Goal: Contribute content: Add original content to the website for others to see

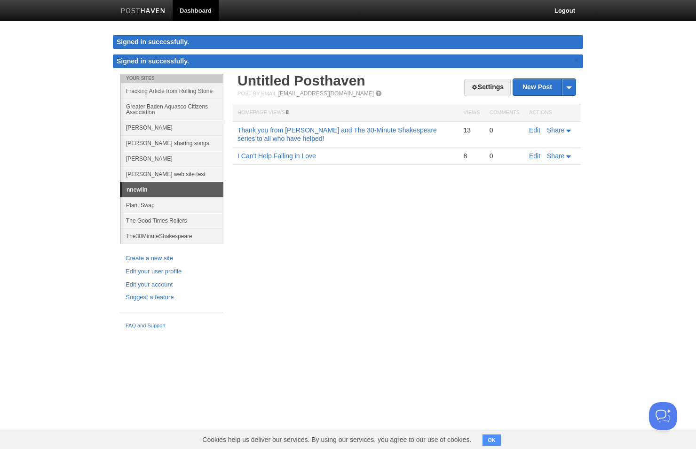
click at [157, 234] on link "The30MinuteShakespeare" at bounding box center [172, 236] width 102 height 16
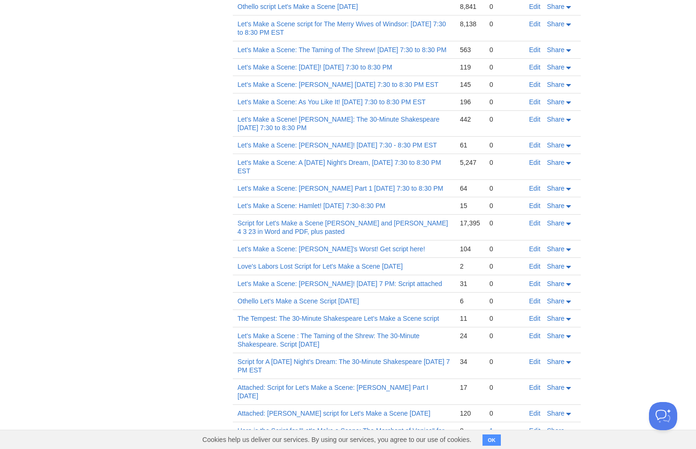
scroll to position [312, 0]
click at [534, 106] on link "Edit" at bounding box center [534, 102] width 11 height 8
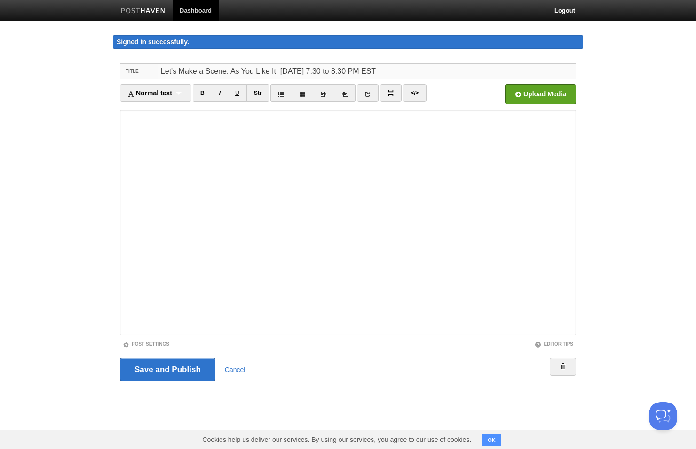
click at [332, 72] on input "Let's Make a Scene: As You Like It! [DATE] 7:30 to 8:30 PM EST" at bounding box center [367, 71] width 418 height 15
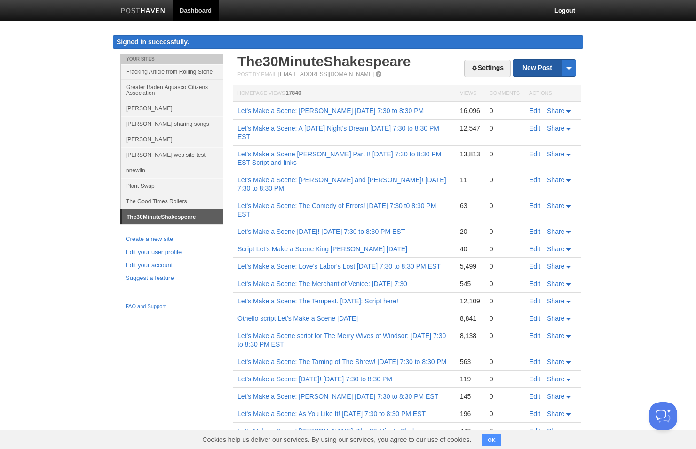
click at [536, 63] on link "New Post" at bounding box center [544, 68] width 63 height 16
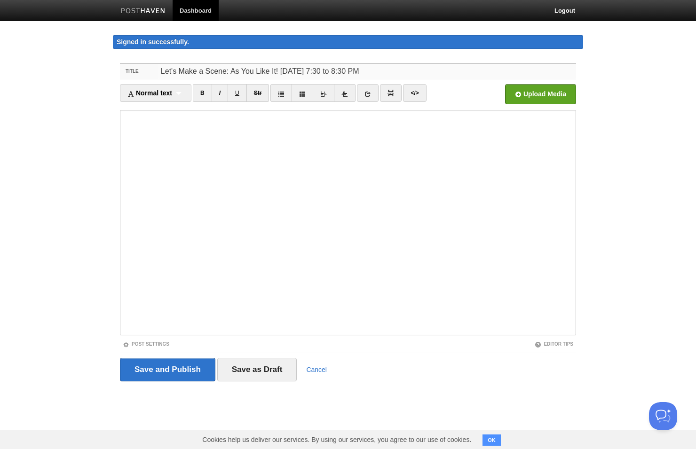
type input "Let's Make a Scene: As You Like It! [DATE] 7:30 to 8:30 PM"
click at [122, 230] on iframe at bounding box center [348, 223] width 456 height 226
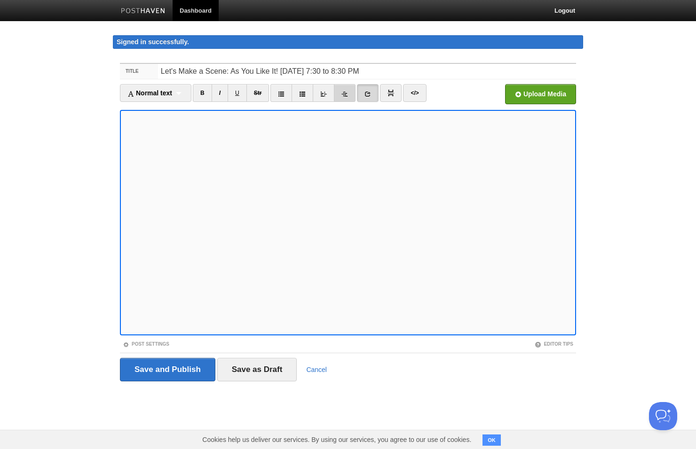
click at [346, 91] on icon at bounding box center [344, 94] width 7 height 7
click at [371, 92] on icon at bounding box center [367, 94] width 7 height 7
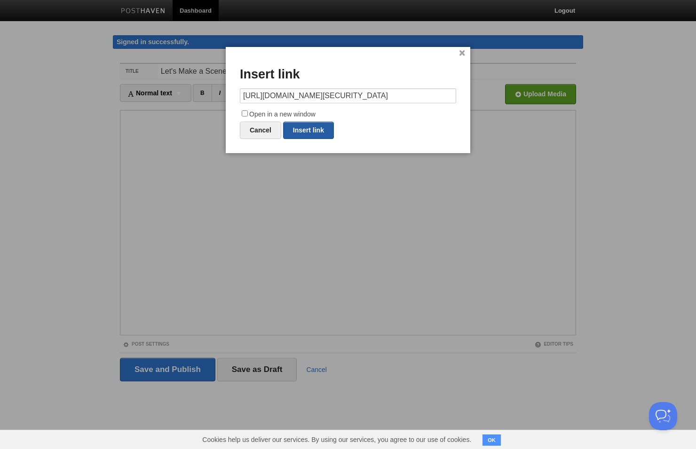
click at [312, 130] on link "Insert link" at bounding box center [308, 130] width 51 height 17
type input "https://"
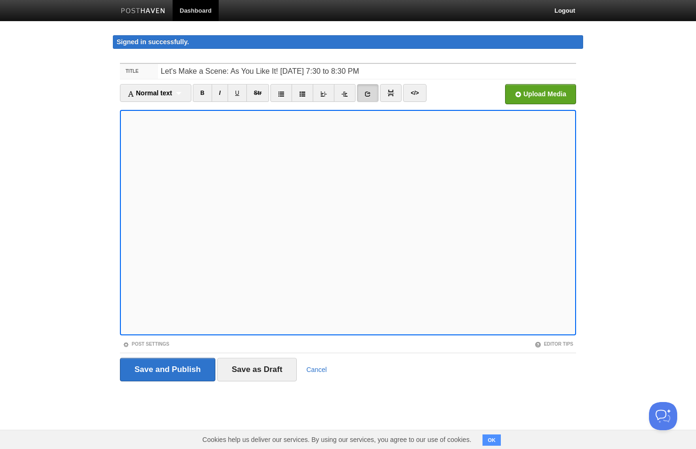
click at [371, 91] on icon at bounding box center [367, 94] width 7 height 7
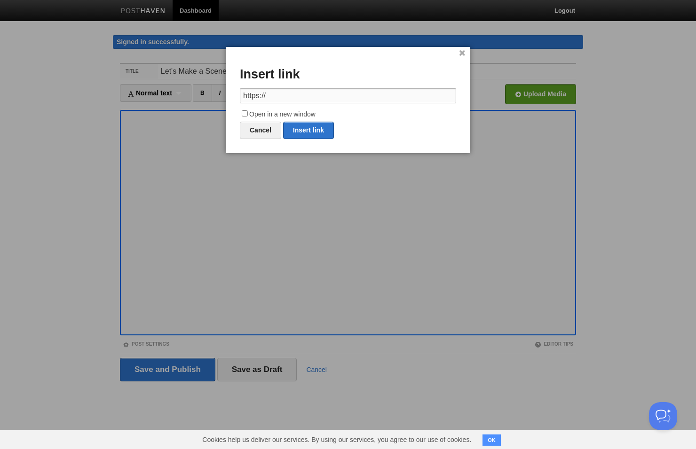
click at [363, 93] on input "https://" at bounding box center [348, 95] width 216 height 15
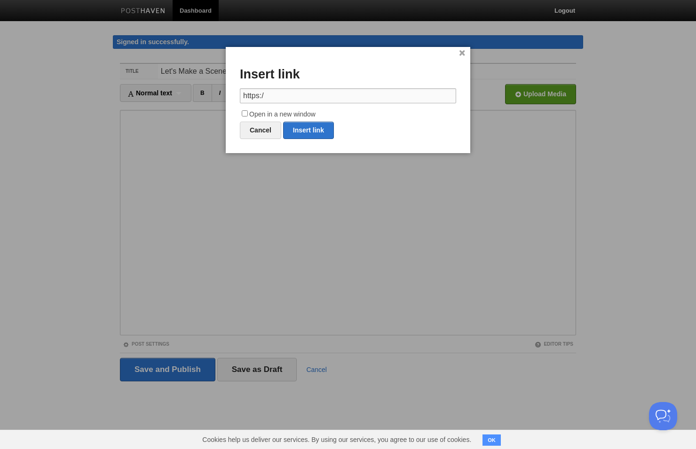
paste input "/www.facebook.com/share/17JkDM5niR/"
click at [316, 129] on link "Insert link" at bounding box center [308, 130] width 51 height 17
type input "https://"
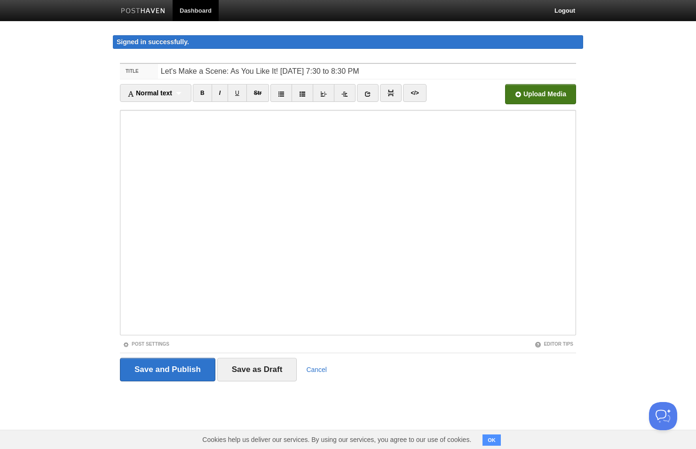
click at [528, 92] on input "file" at bounding box center [257, 97] width 712 height 48
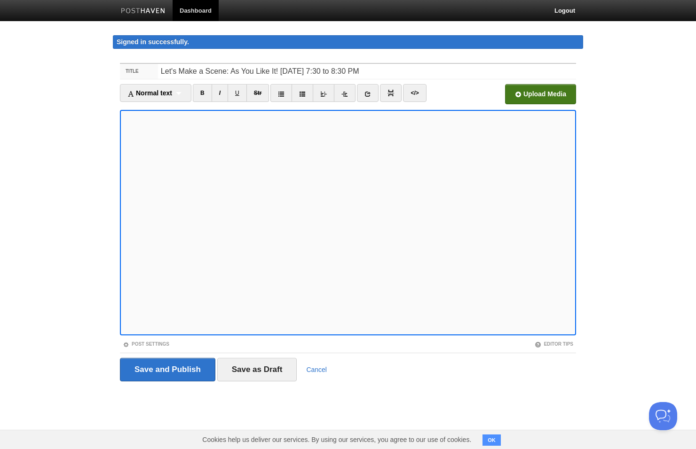
click at [537, 90] on input "file" at bounding box center [257, 97] width 712 height 48
click at [187, 369] on input "Save and Publish" at bounding box center [167, 370] width 95 height 24
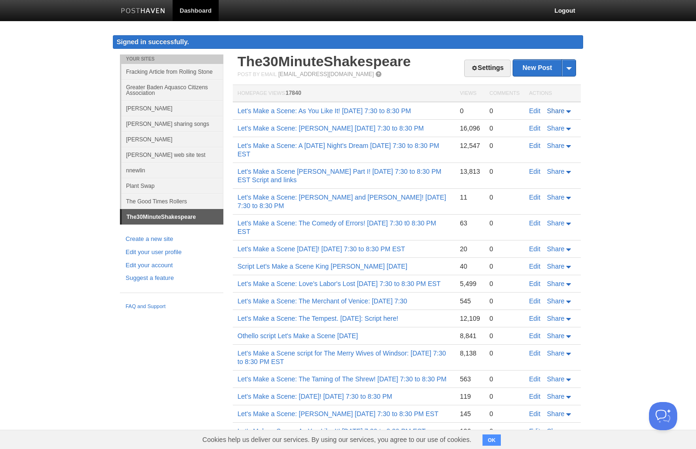
click at [560, 111] on span "Share" at bounding box center [555, 111] width 17 height 8
click at [375, 108] on link "Let's Make a Scene: As You Like It! [DATE] 7:30 to 8:30 PM" at bounding box center [323, 111] width 173 height 8
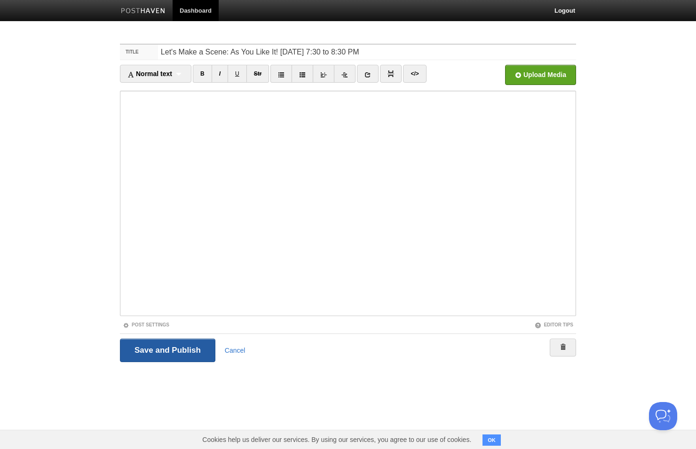
click at [149, 350] on input "Save and Publish" at bounding box center [167, 351] width 95 height 24
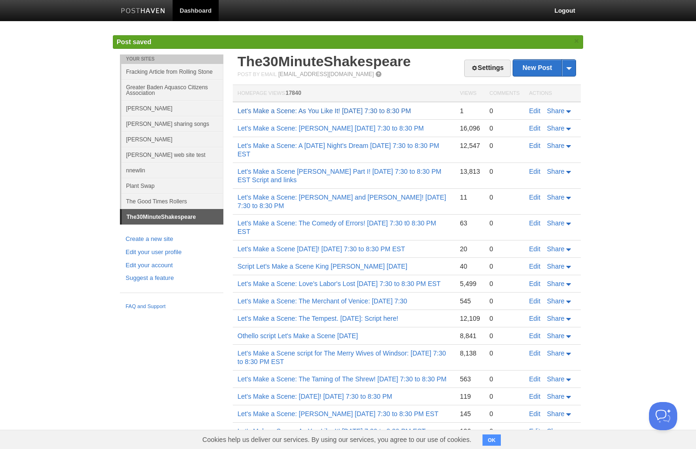
click at [363, 111] on link "Let's Make a Scene: As You Like It! [DATE] 7:30 to 8:30 PM" at bounding box center [323, 111] width 173 height 8
